Goal: Find specific page/section: Find specific page/section

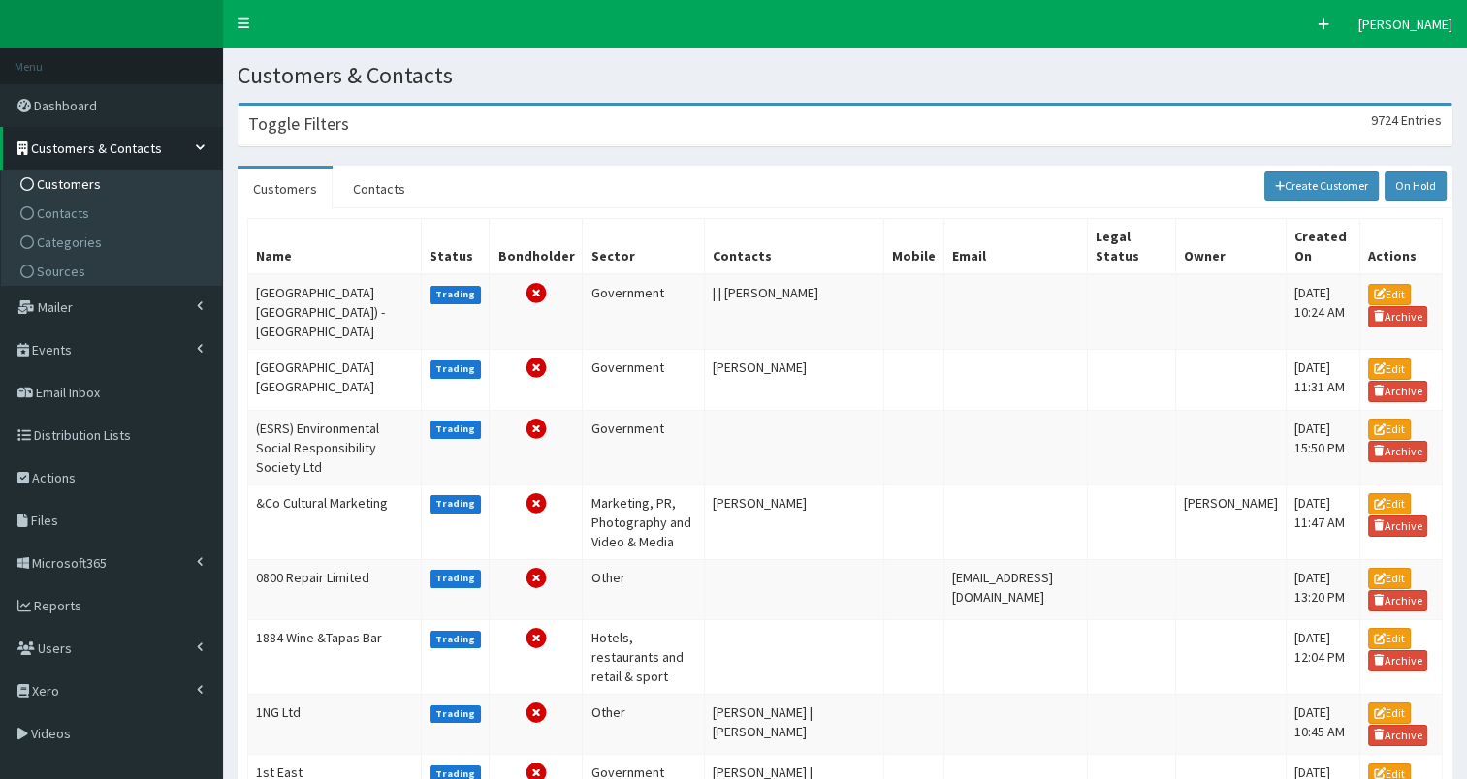
click at [265, 136] on div "Toggle Filters 9724 Entries" at bounding box center [844, 126] width 1213 height 40
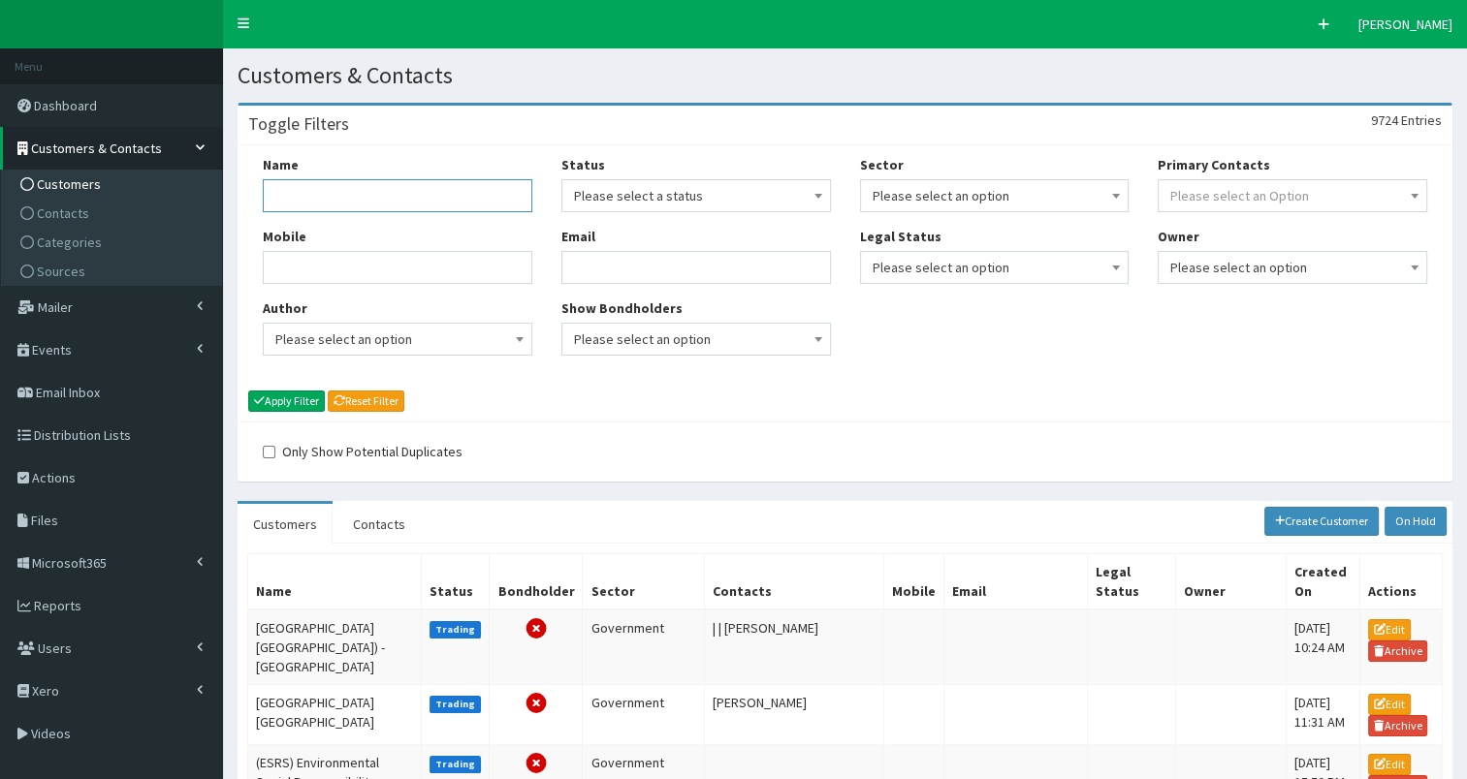
click at [285, 203] on input "Name" at bounding box center [397, 195] width 269 height 33
type input "fish"
click at [299, 402] on button "Apply Filter" at bounding box center [286, 401] width 77 height 21
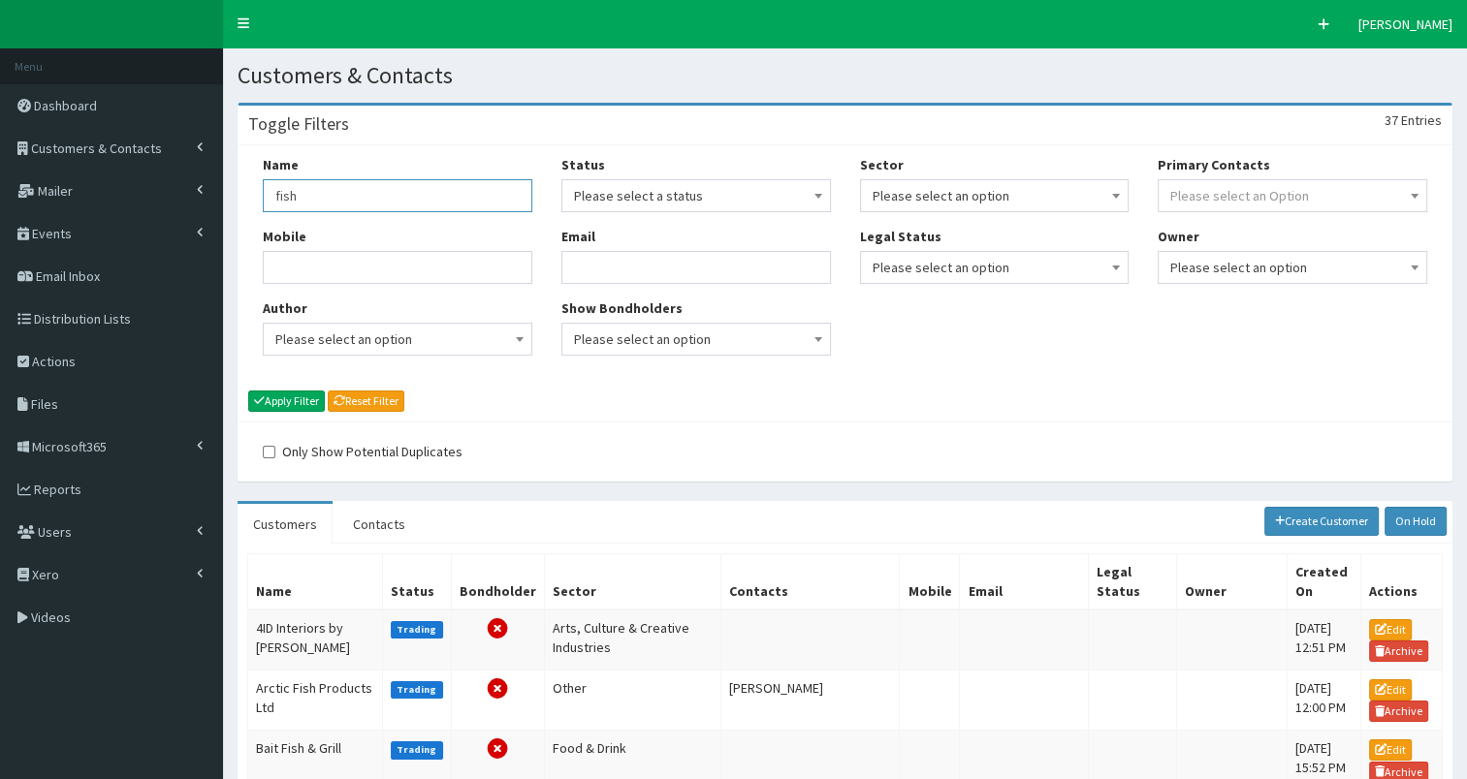
click at [361, 205] on input "fish" at bounding box center [397, 195] width 269 height 33
type input "fishmonger"
click at [297, 399] on button "Apply Filter" at bounding box center [286, 401] width 77 height 21
